Goal: Navigation & Orientation: Find specific page/section

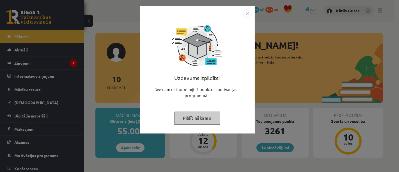
click at [198, 114] on button "Pildīt nākamo" at bounding box center [197, 117] width 46 height 13
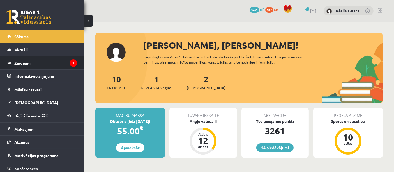
click at [38, 64] on legend "Ziņojumi 1" at bounding box center [45, 62] width 63 height 13
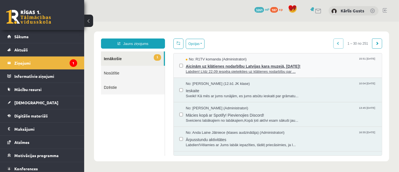
click at [228, 66] on span "Aicinām uz klātienes nodarbību Latvijas kara muzejā, [DATE]!" at bounding box center [280, 65] width 190 height 7
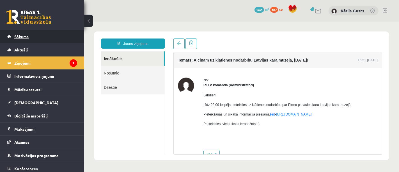
click at [19, 33] on link "Sākums" at bounding box center [42, 36] width 70 height 13
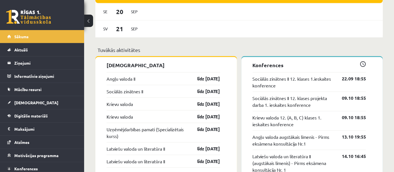
scroll to position [436, 0]
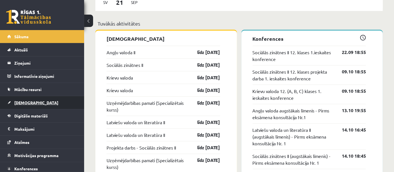
click at [21, 102] on span "[DEMOGRAPHIC_DATA]" at bounding box center [36, 102] width 44 height 5
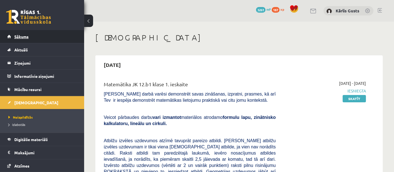
click at [24, 38] on span "Sākums" at bounding box center [21, 36] width 14 height 5
